Goal: Task Accomplishment & Management: Manage account settings

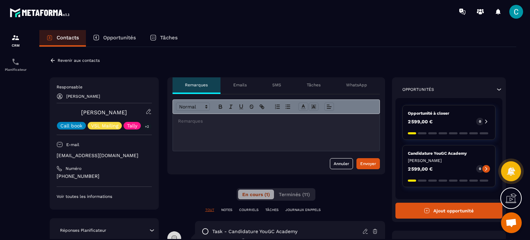
click at [74, 42] on div "Contacts" at bounding box center [62, 38] width 47 height 17
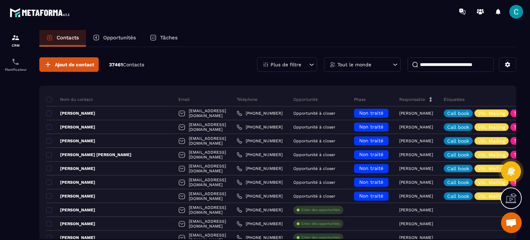
click at [124, 37] on p "Opportunités" at bounding box center [119, 37] width 33 height 6
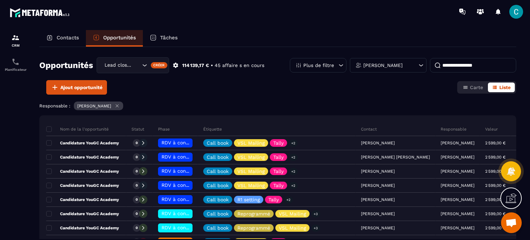
click at [71, 40] on p "Contacts" at bounding box center [68, 37] width 22 height 6
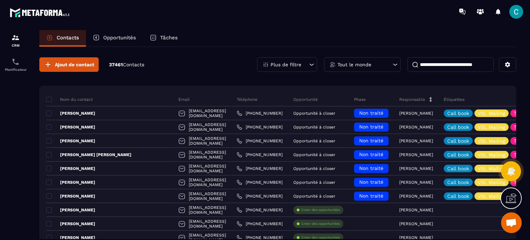
click at [455, 63] on input at bounding box center [450, 64] width 86 height 14
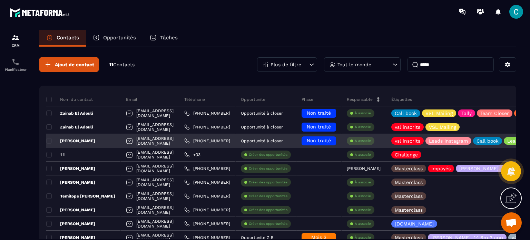
type input "*****"
click at [371, 139] on p "À associe" at bounding box center [363, 140] width 16 height 5
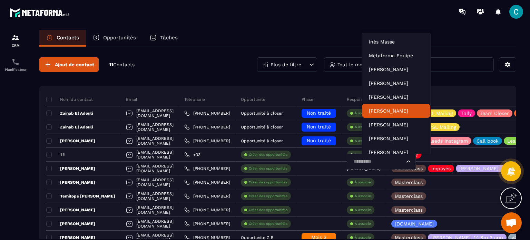
scroll to position [21, 0]
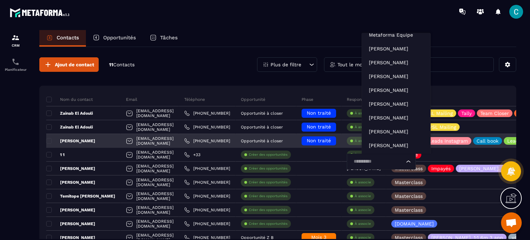
click at [377, 164] on input "Search for option" at bounding box center [377, 162] width 53 height 8
type input "*****"
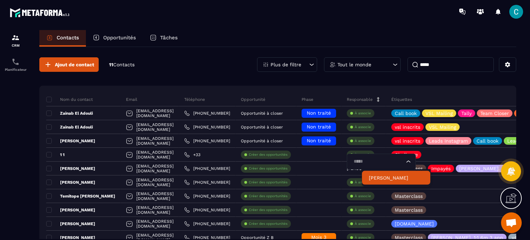
click at [386, 175] on p "[PERSON_NAME]" at bounding box center [396, 177] width 54 height 7
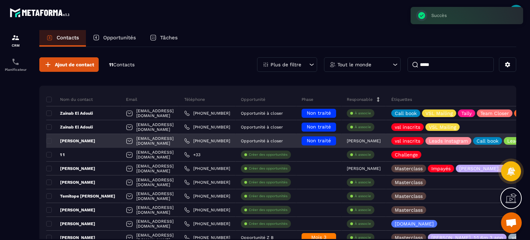
click at [69, 140] on p "[PERSON_NAME]" at bounding box center [70, 141] width 49 height 6
